Goal: Transaction & Acquisition: Purchase product/service

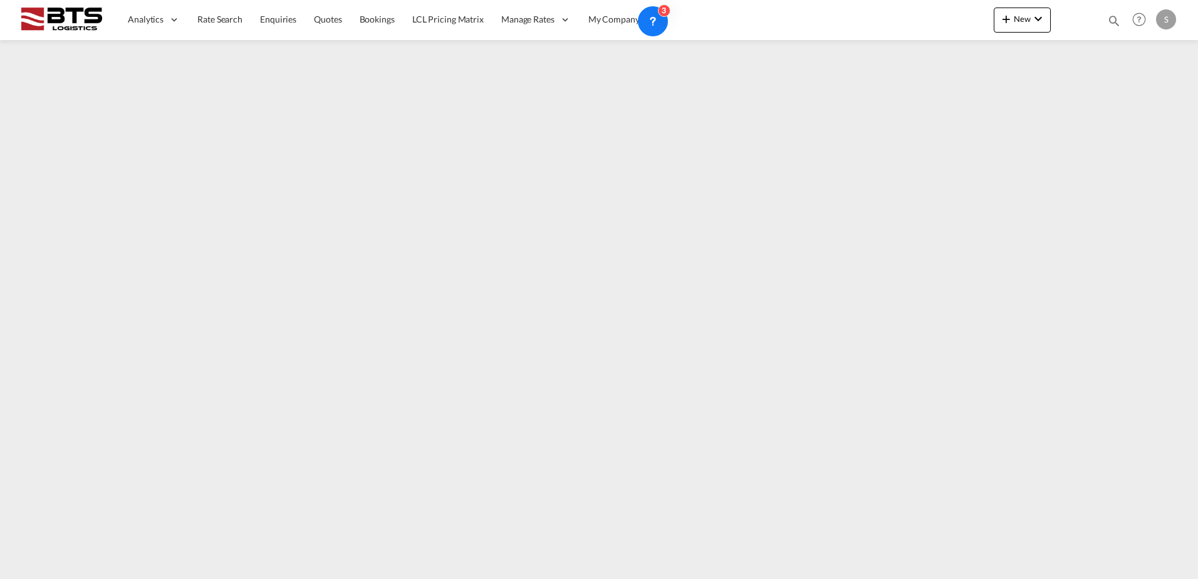
click at [221, 21] on span "Rate Search" at bounding box center [219, 19] width 45 height 11
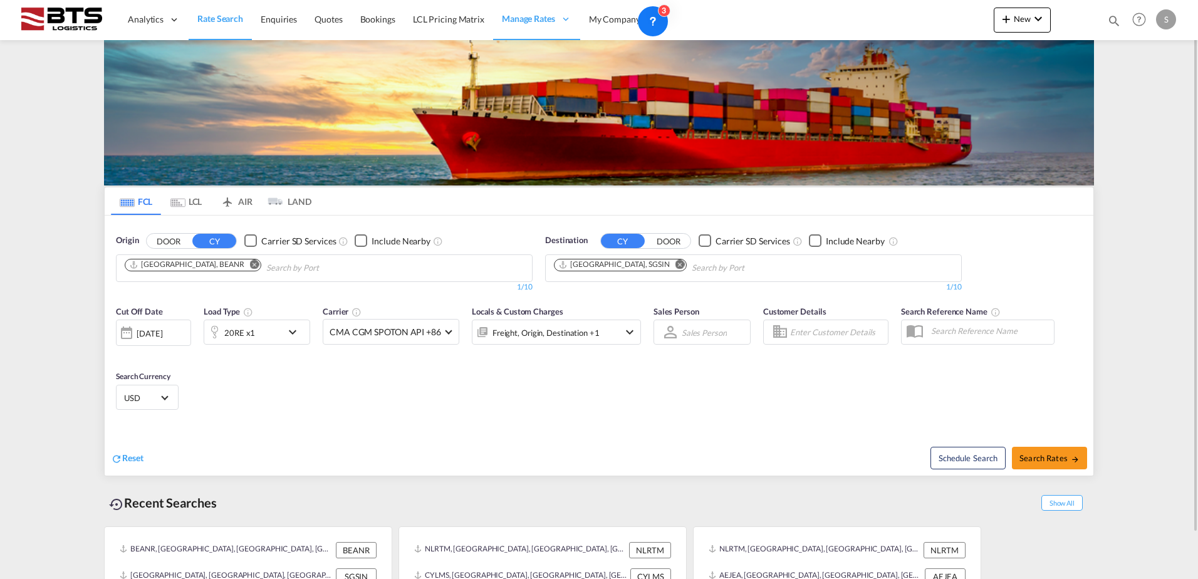
click at [675, 264] on md-icon "Remove" at bounding box center [679, 263] width 9 height 9
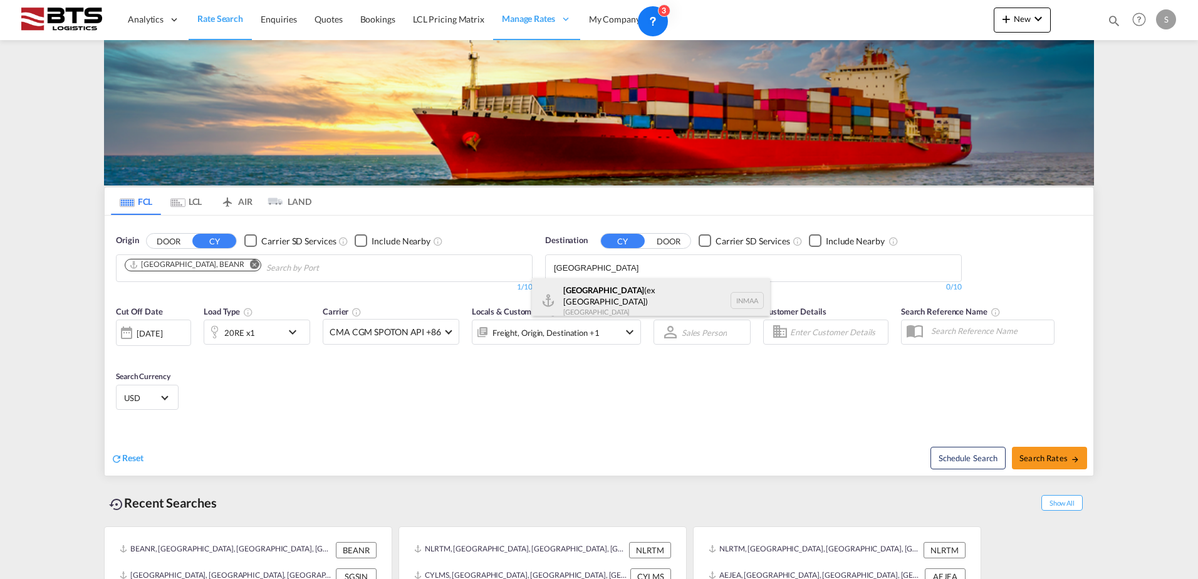
type input "[GEOGRAPHIC_DATA]"
click at [655, 290] on div "[GEOGRAPHIC_DATA] (ex [GEOGRAPHIC_DATA]) [GEOGRAPHIC_DATA] [GEOGRAPHIC_DATA]" at bounding box center [651, 300] width 238 height 45
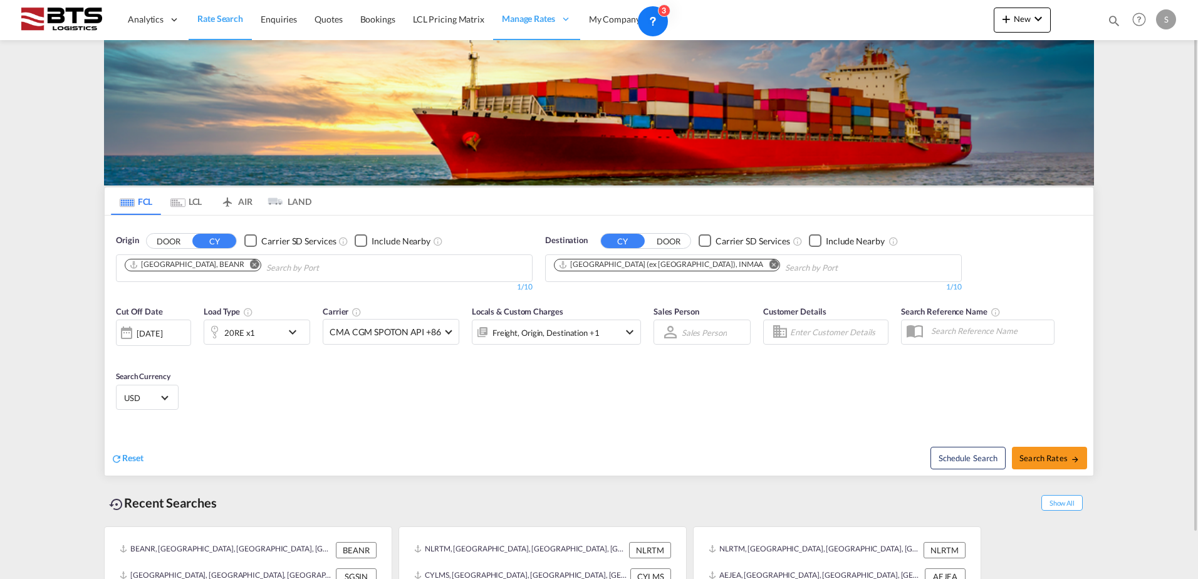
click at [500, 430] on div "Reset Schedule Search Search Rates" at bounding box center [599, 448] width 988 height 54
click at [276, 337] on div "20RE x1" at bounding box center [243, 331] width 78 height 25
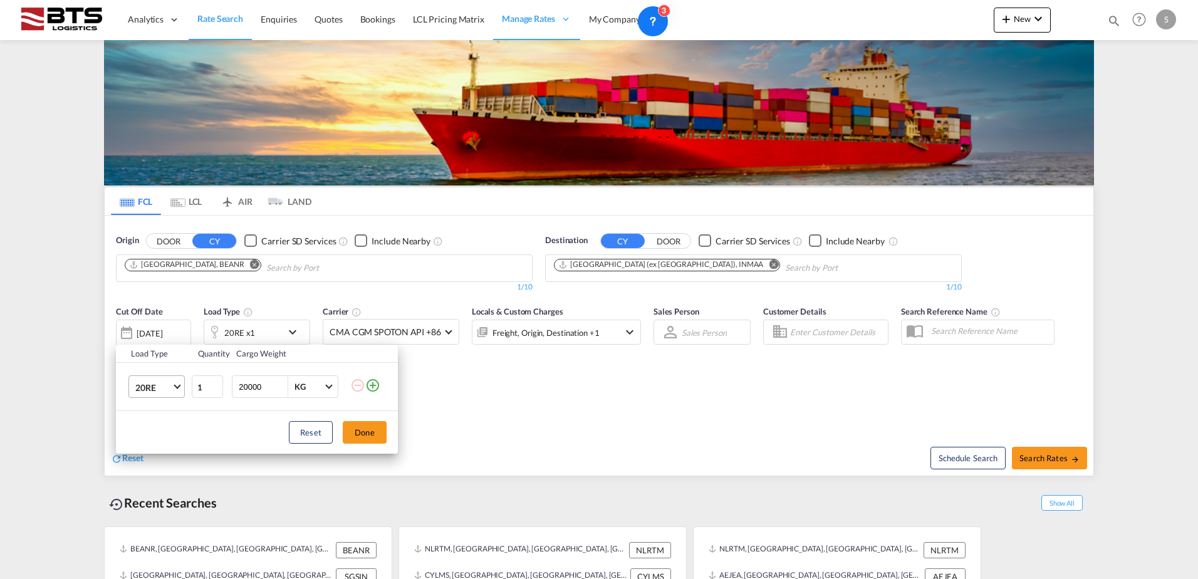
click at [130, 388] on md-select "20RE 20GP 40GP 40HC 45HC 20RE 40RE 40HR 20OT 40OT 20FR 40FR 40NR 20NR 45S 20TK …" at bounding box center [156, 386] width 56 height 23
click at [154, 375] on md-option "40HC" at bounding box center [167, 382] width 85 height 30
click at [364, 429] on button "Done" at bounding box center [365, 432] width 44 height 23
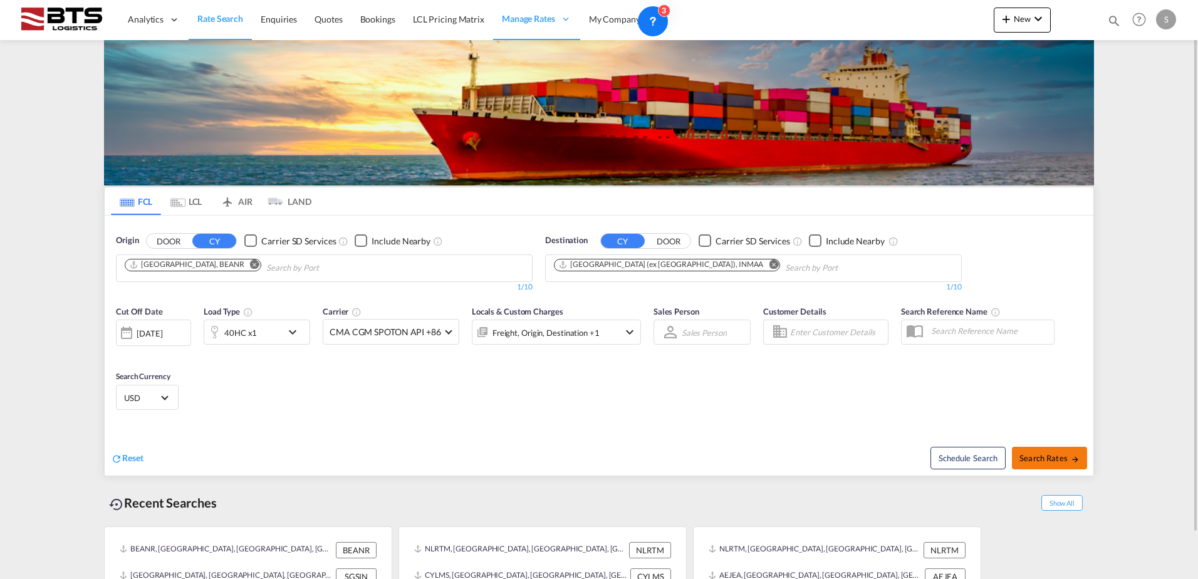
click at [1042, 458] on span "Search Rates" at bounding box center [1049, 458] width 60 height 10
type input "BEANR to INMAA / [DATE]"
